Goal: Information Seeking & Learning: Learn about a topic

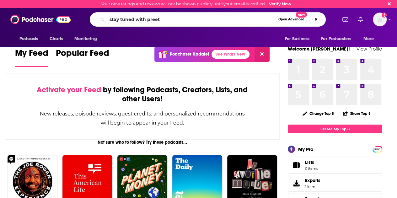
click at [173, 22] on input "stay tuned with preet" at bounding box center [191, 19] width 169 height 10
click at [171, 19] on input "stay tuned with preet" at bounding box center [191, 19] width 169 height 10
type input "stay tuned with preet"
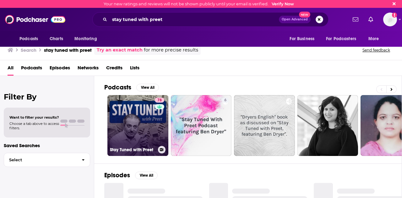
click at [135, 141] on link "78 Stay Tuned with Preet" at bounding box center [137, 125] width 61 height 61
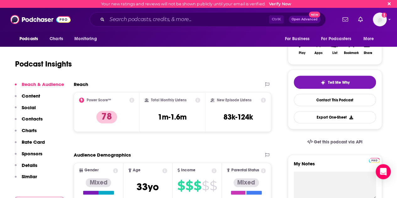
scroll to position [100, 0]
